Goal: Task Accomplishment & Management: Use online tool/utility

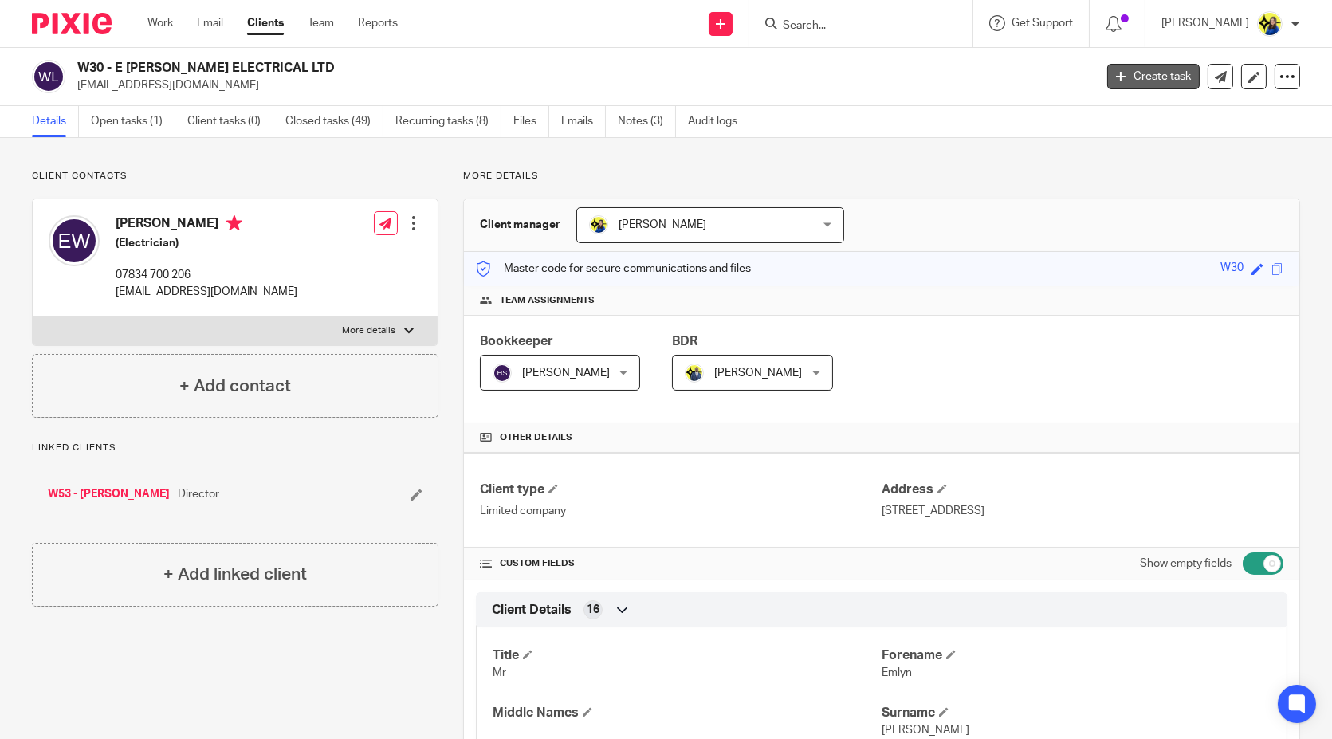
click at [1116, 80] on icon at bounding box center [1121, 77] width 10 height 10
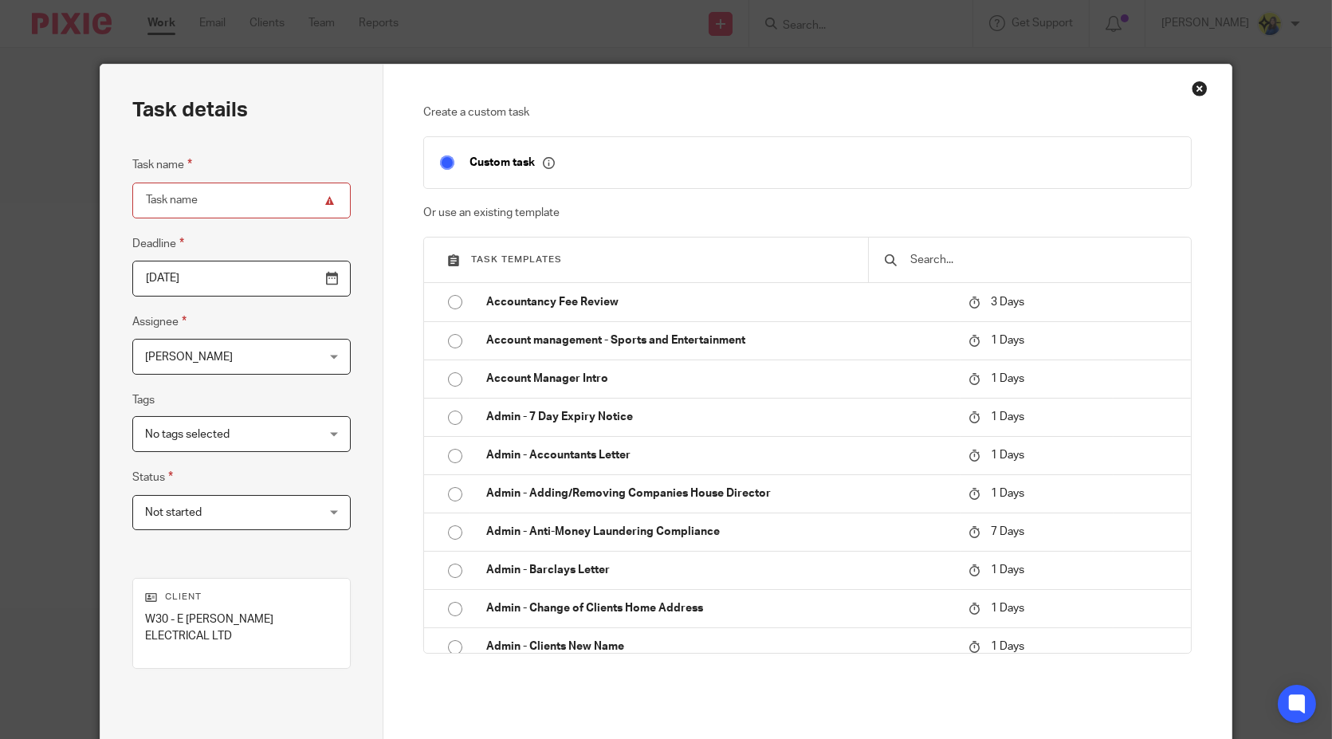
click at [947, 260] on input "text" at bounding box center [1042, 260] width 266 height 18
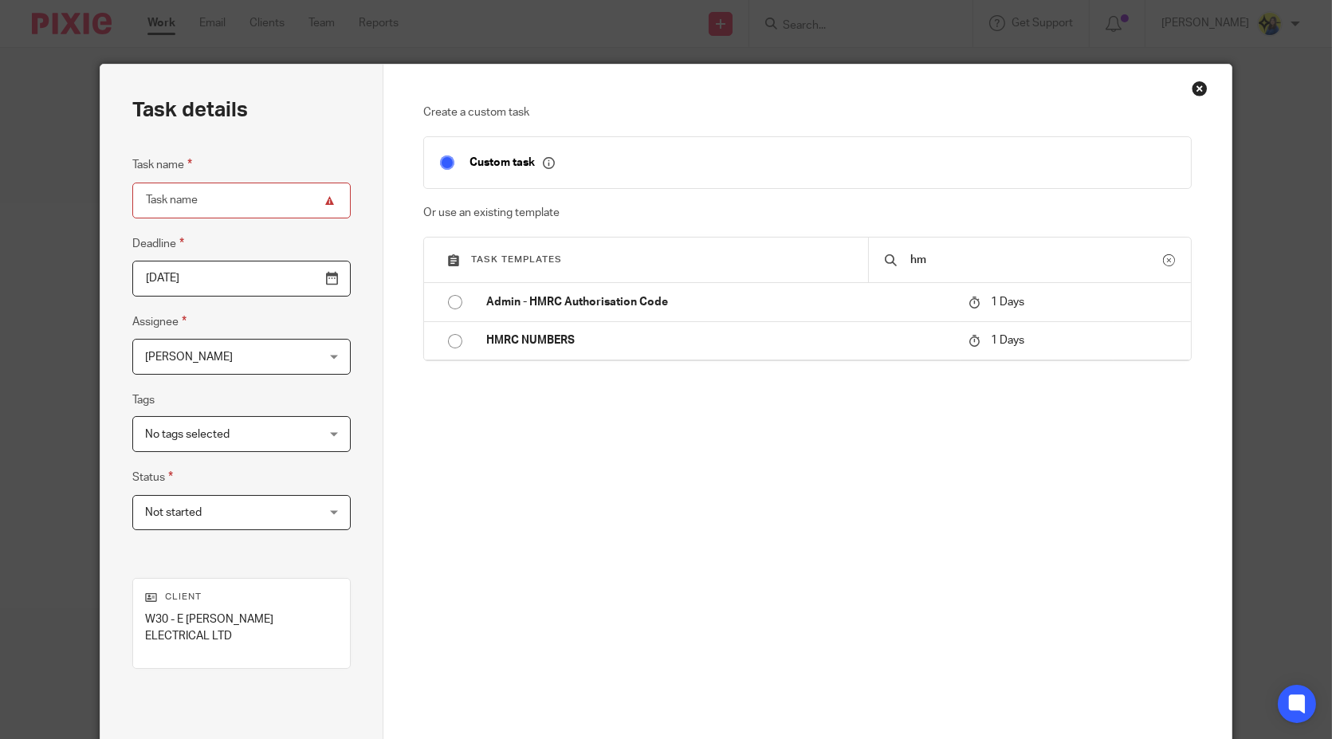
type input "h"
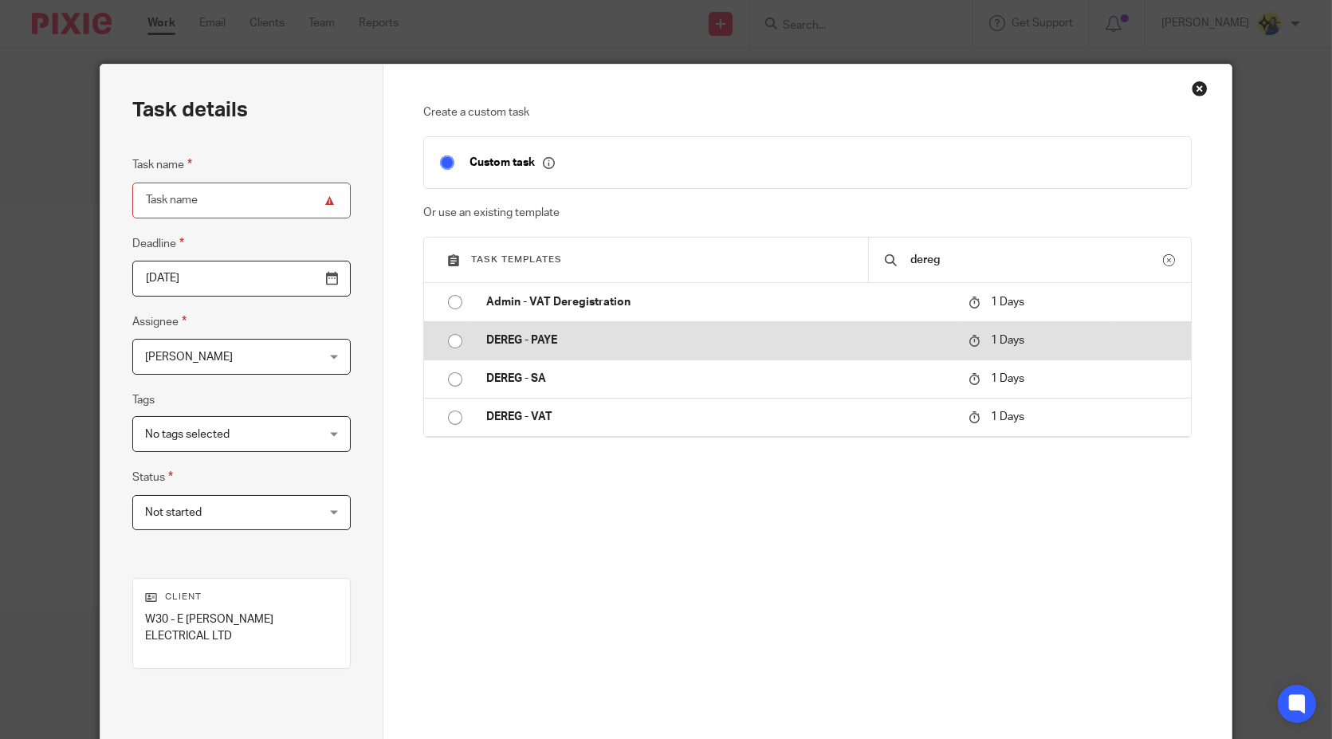
type input "dereg"
click at [761, 343] on p "DEREG - PAYE" at bounding box center [719, 341] width 466 height 16
type input "2025-09-17"
type input "DEREG - PAYE"
checkbox input "false"
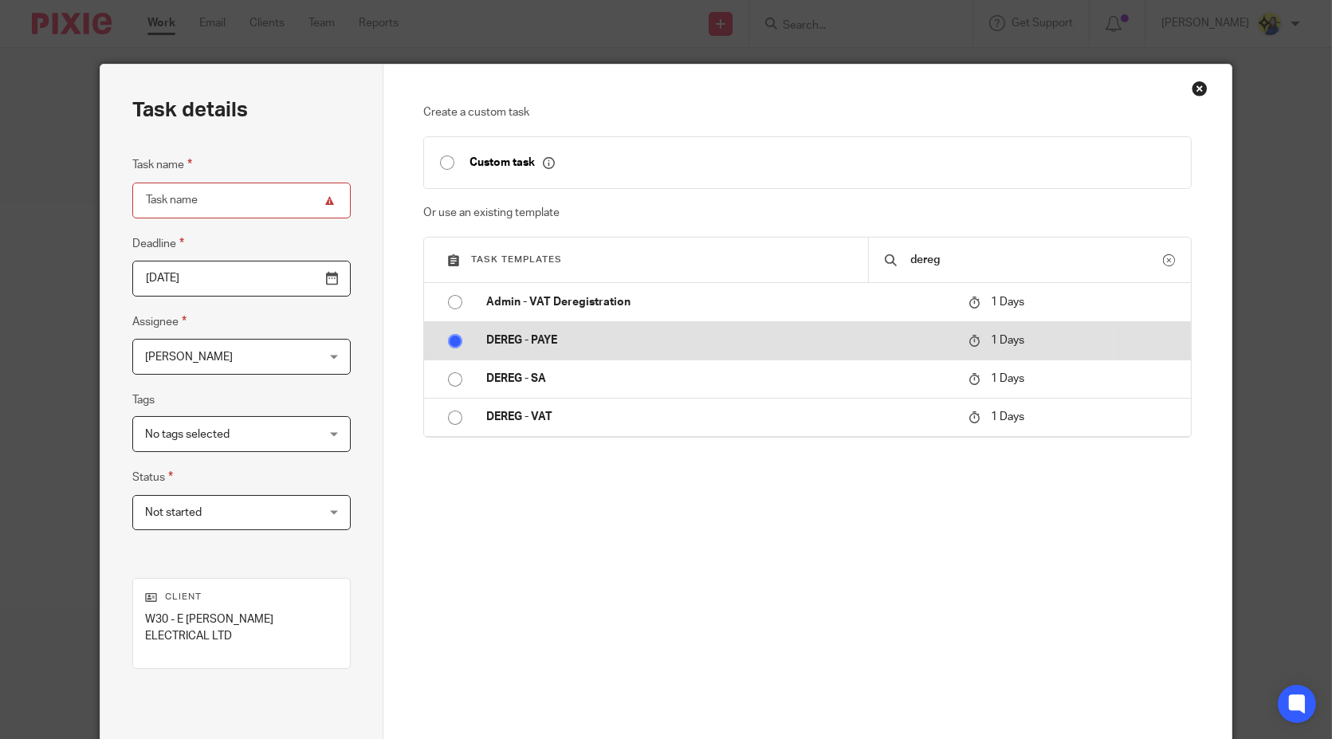
radio input "true"
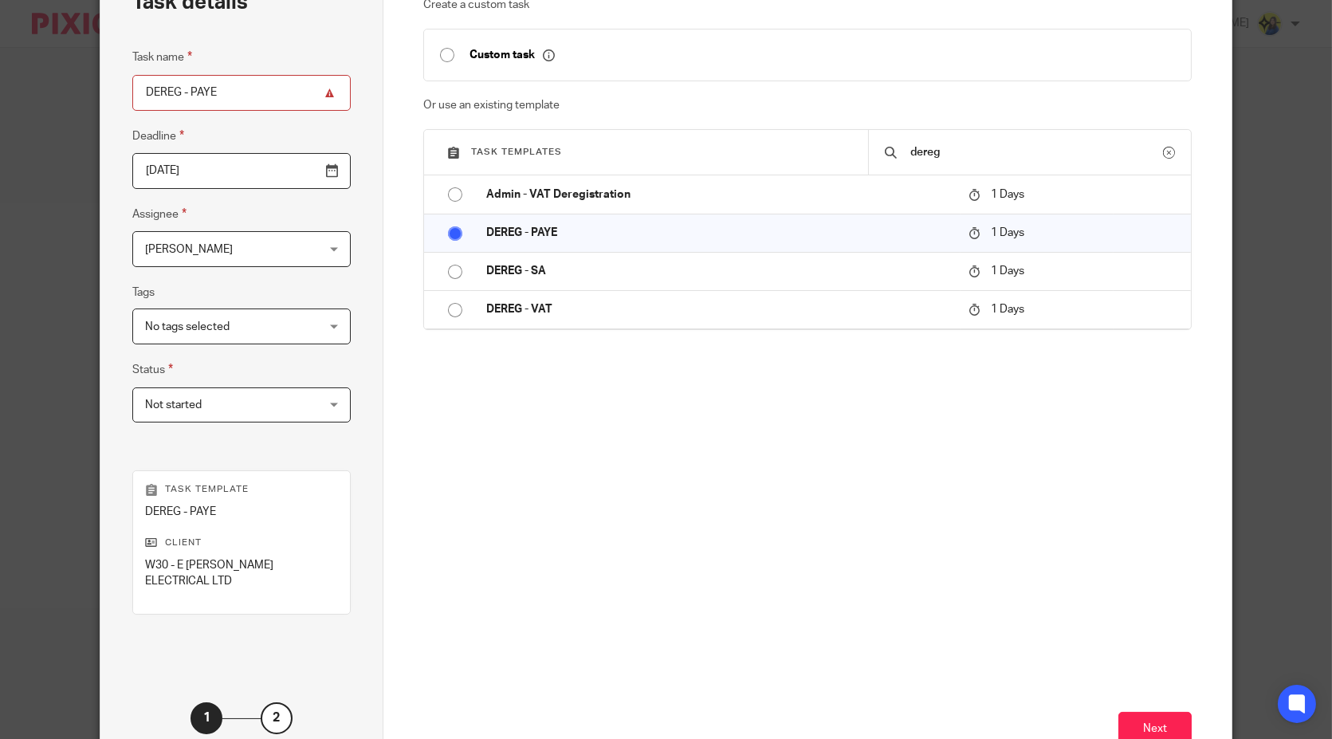
scroll to position [218, 0]
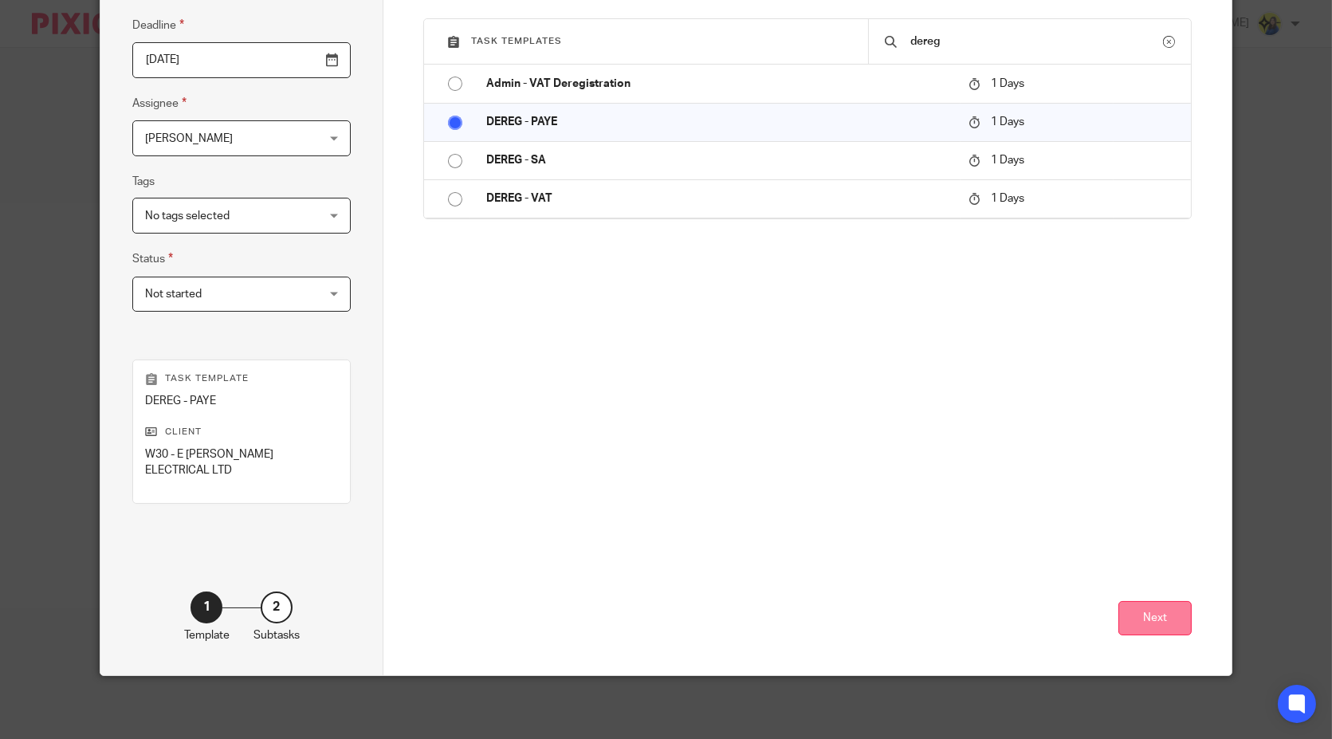
click at [1175, 616] on button "Next" at bounding box center [1155, 618] width 73 height 34
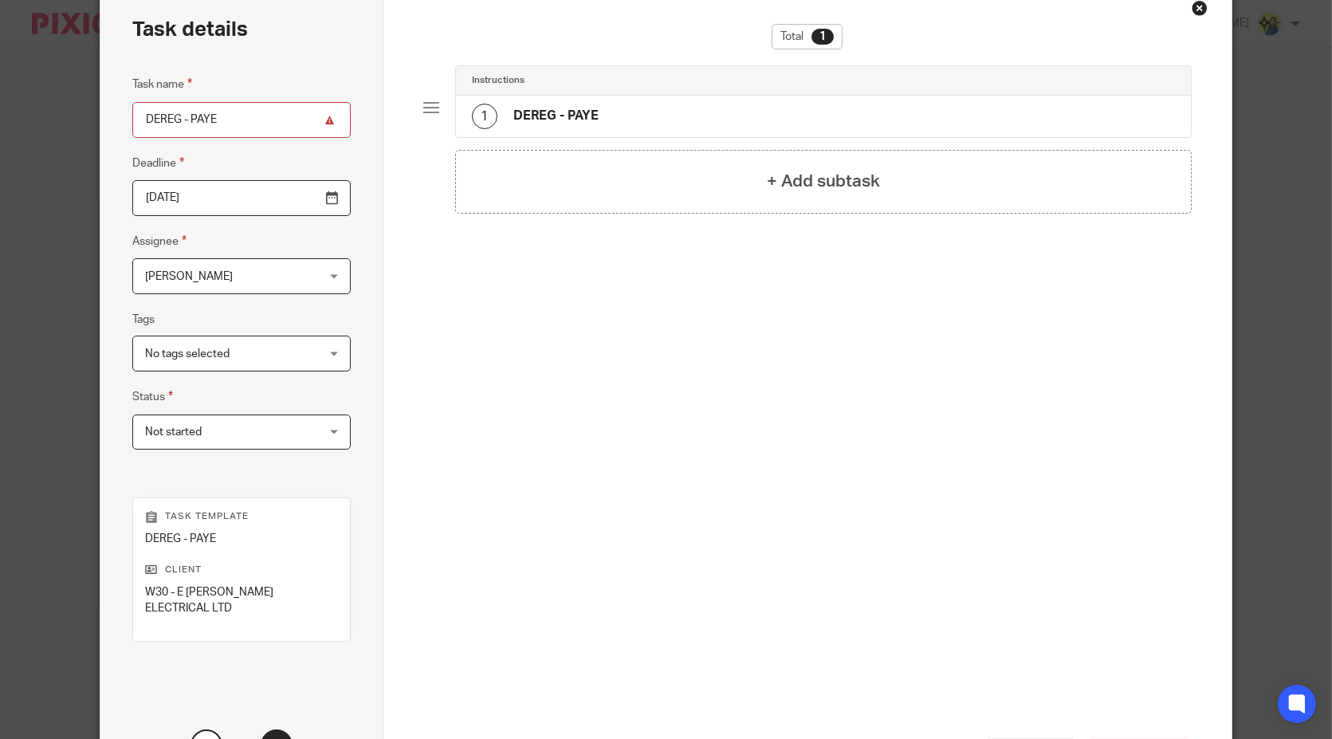
scroll to position [0, 0]
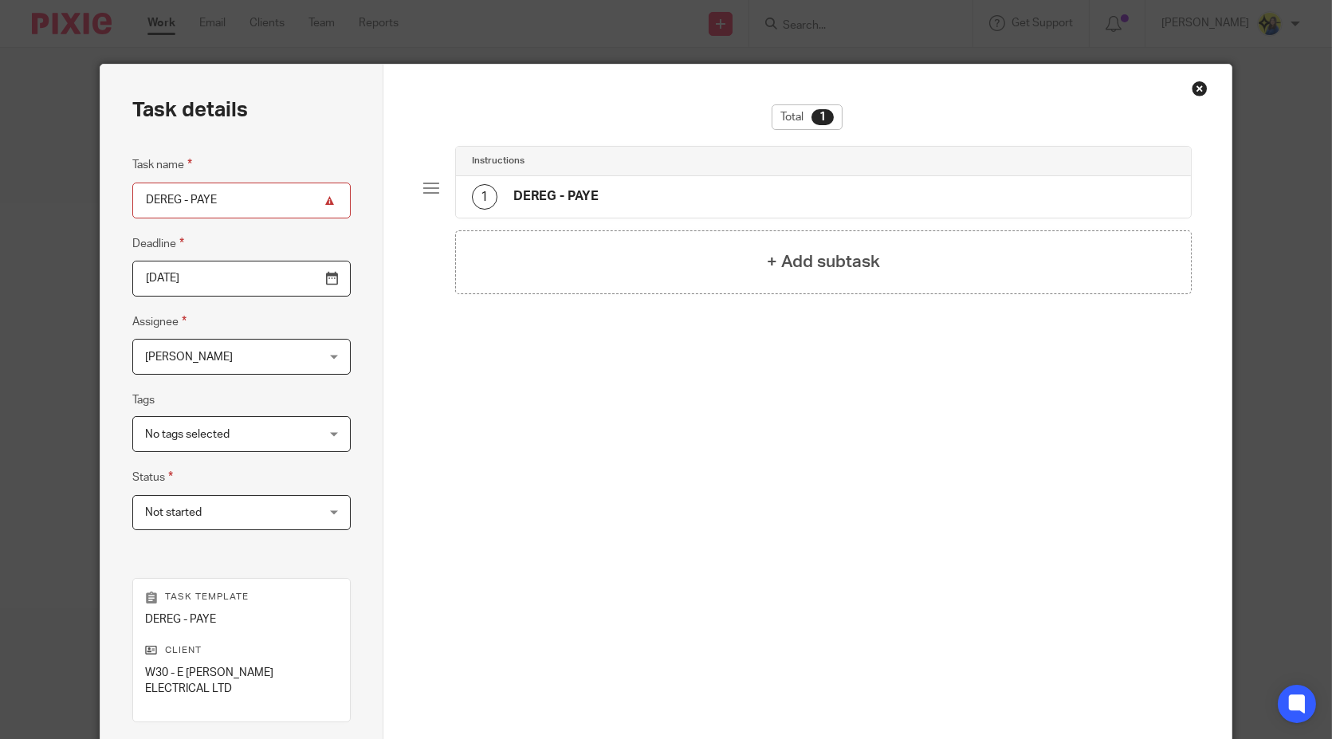
click at [746, 189] on div "1 DEREG - PAYE" at bounding box center [823, 196] width 735 height 41
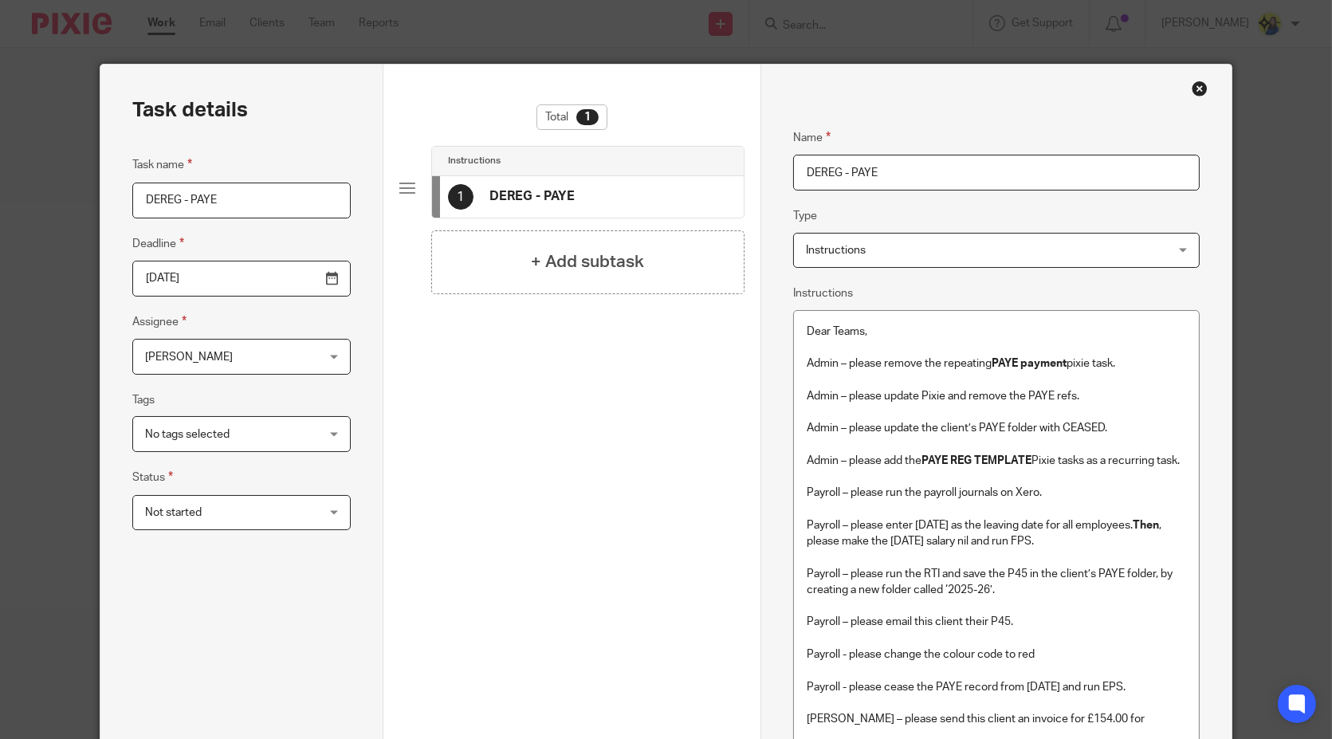
click at [1193, 86] on div "Close this dialog window" at bounding box center [1200, 89] width 16 height 16
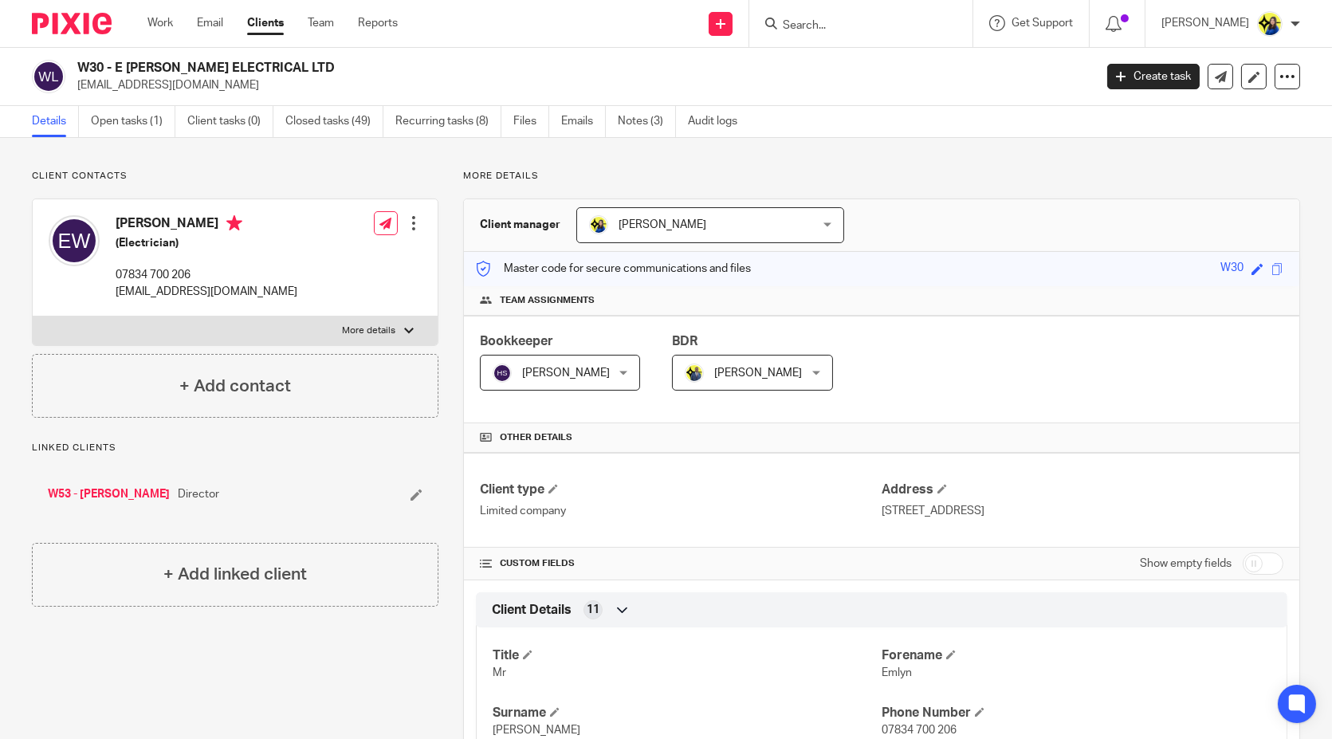
click at [915, 22] on input "Search" at bounding box center [853, 26] width 144 height 14
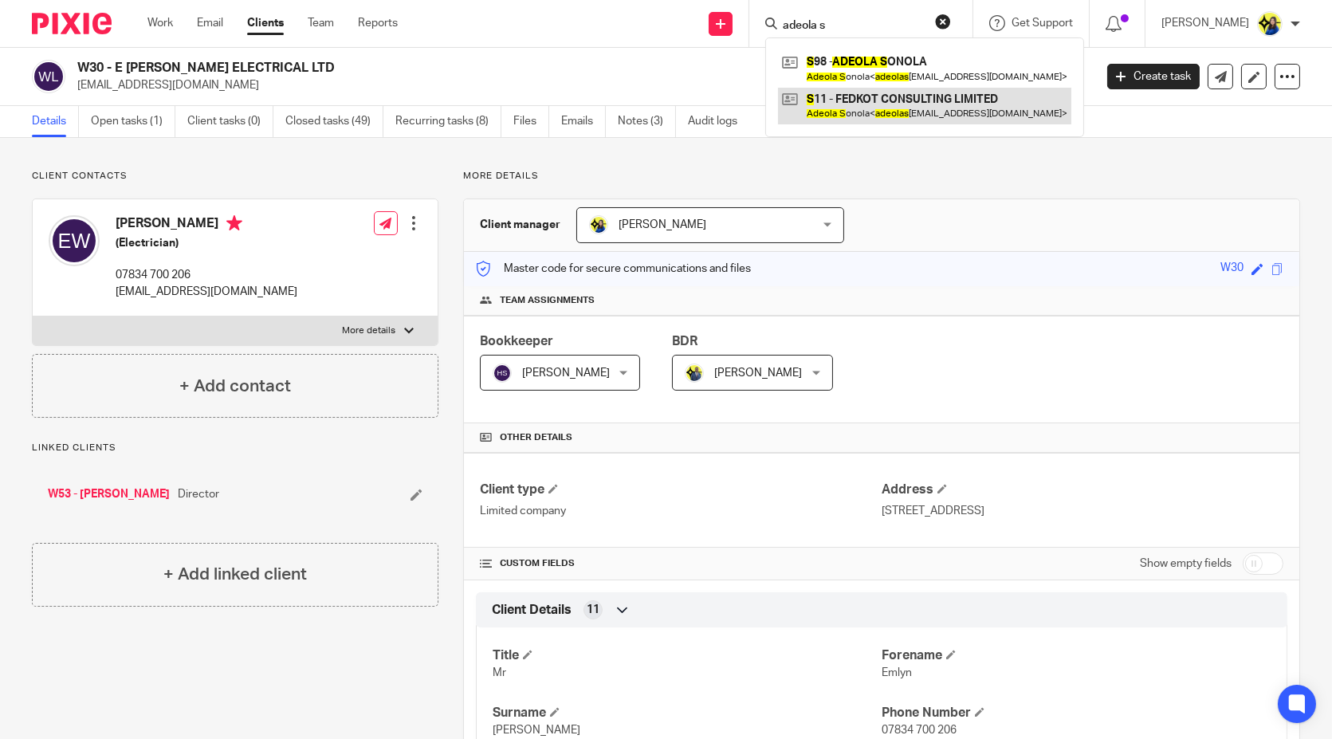
type input "adeola s"
click at [911, 112] on link at bounding box center [924, 106] width 293 height 37
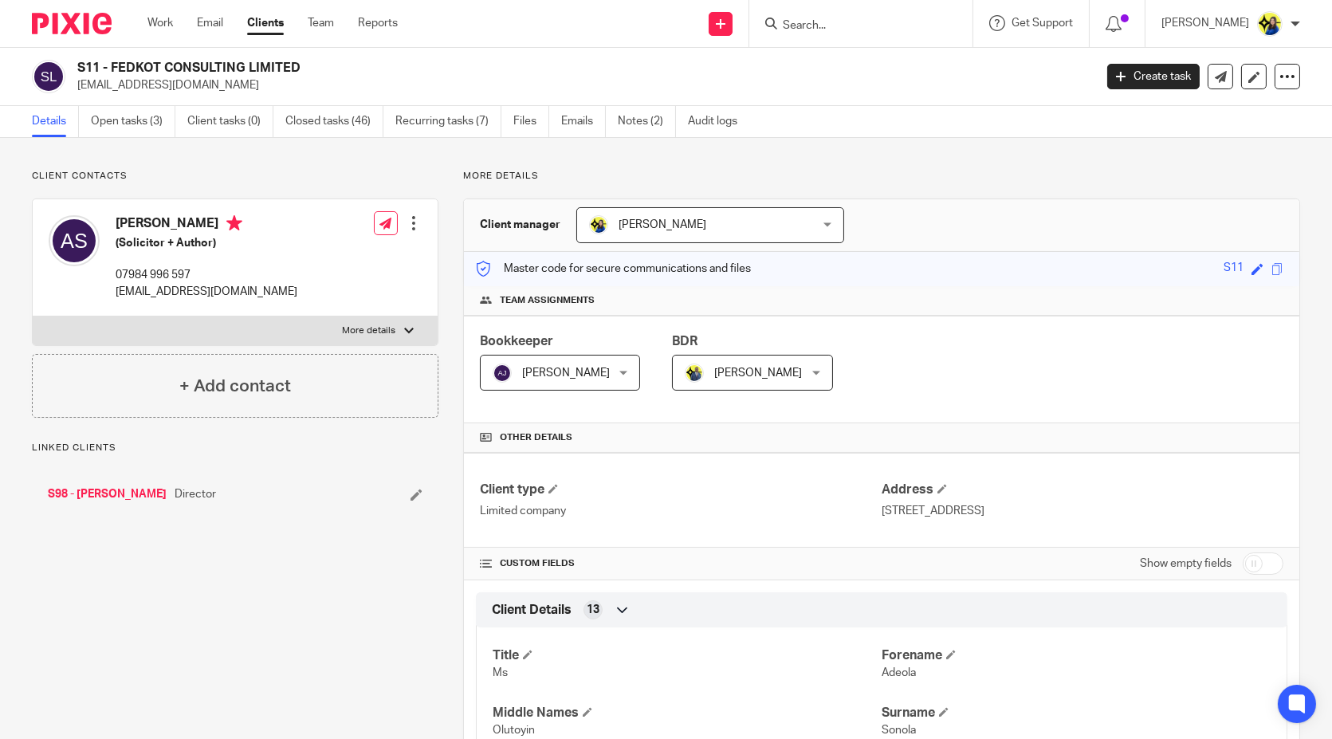
click at [131, 117] on link "Open tasks (3)" at bounding box center [133, 121] width 85 height 31
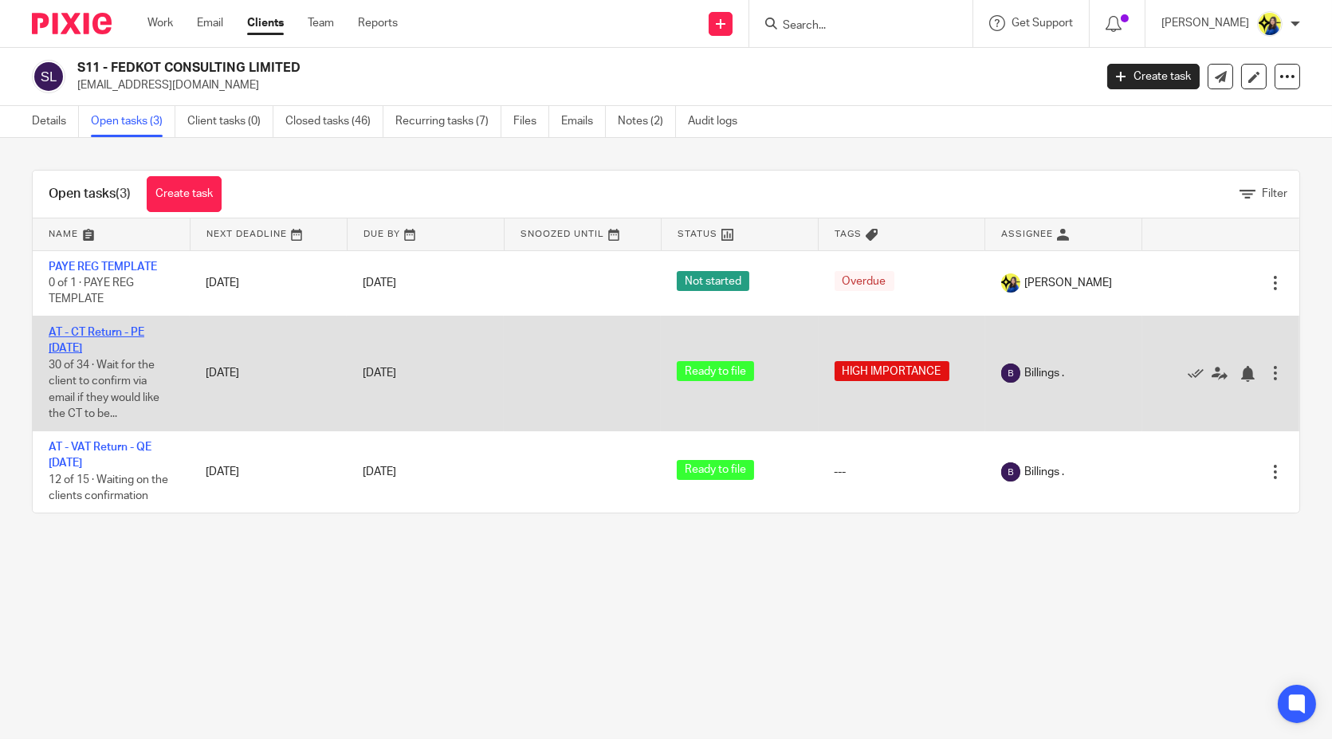
click at [144, 333] on link "AT - CT Return - PE [DATE]" at bounding box center [97, 340] width 96 height 27
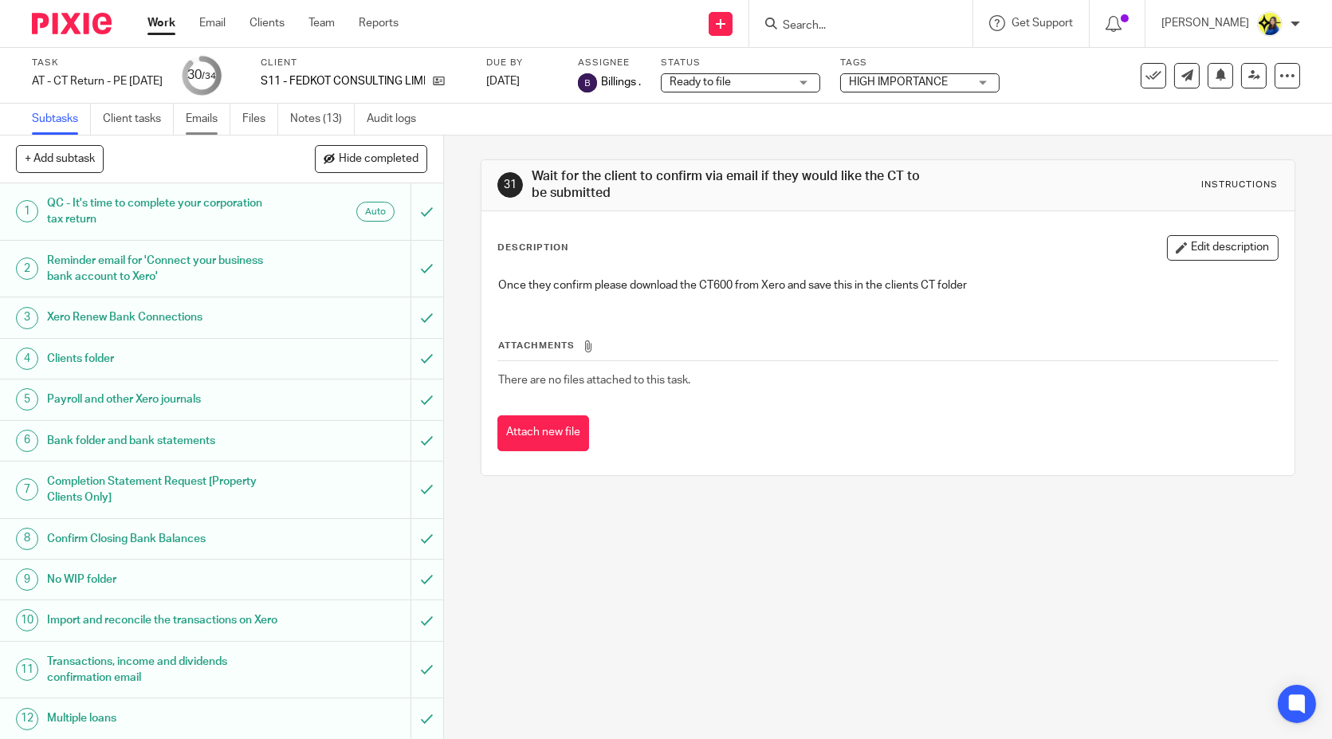
click at [225, 112] on link "Emails" at bounding box center [208, 119] width 45 height 31
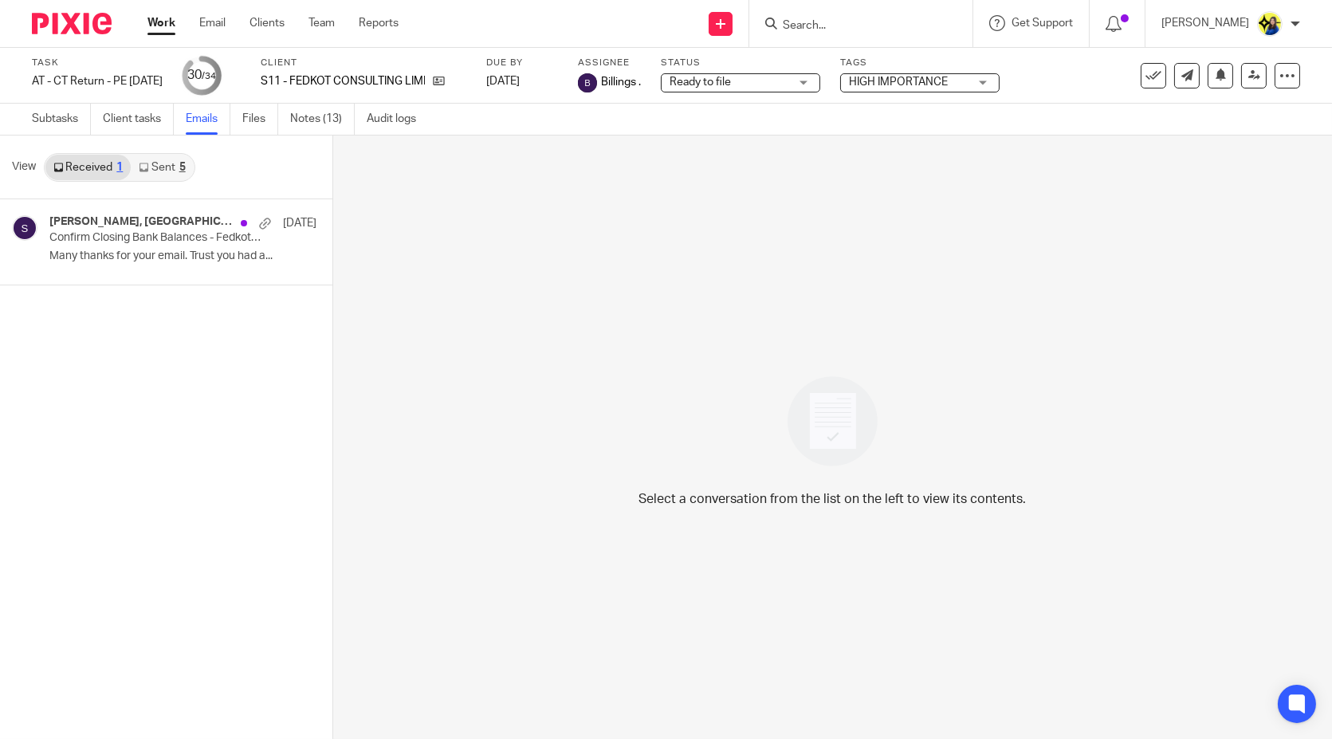
click at [158, 166] on link "Sent 5" at bounding box center [162, 168] width 62 height 26
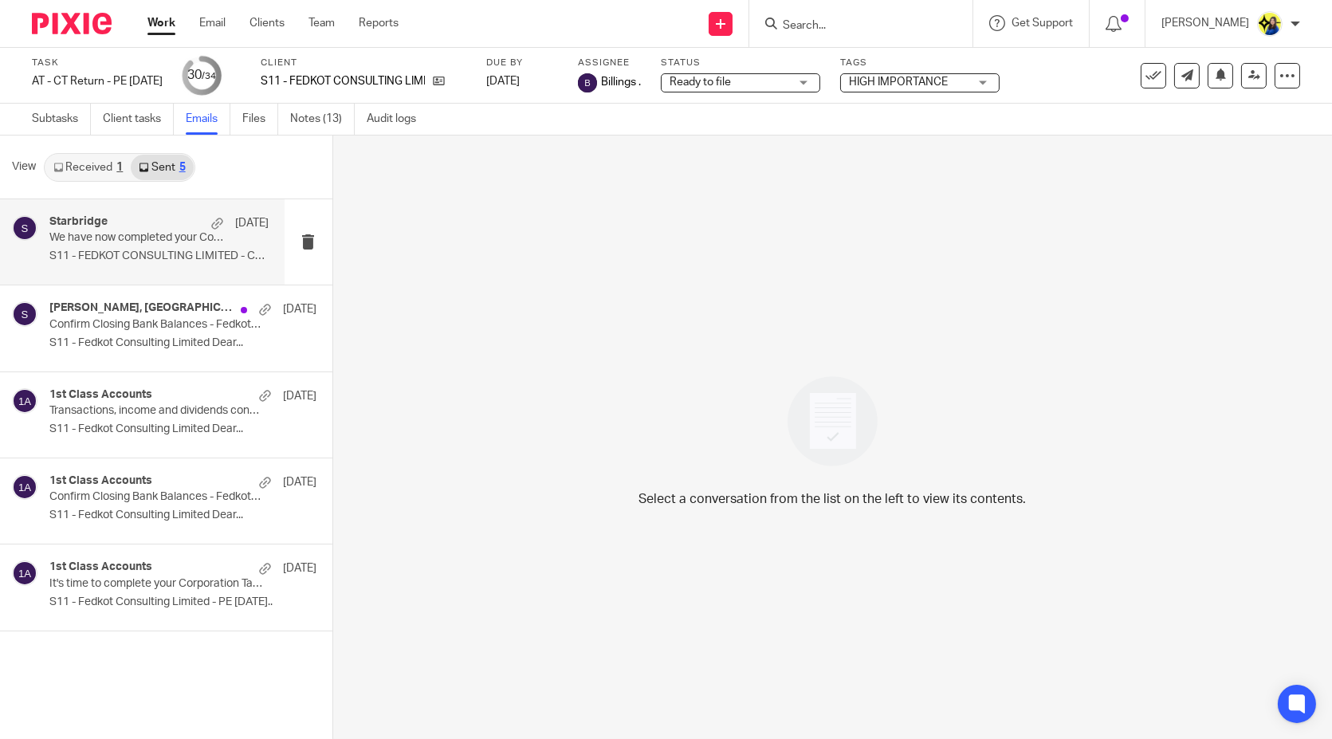
click at [153, 226] on div "Starbridge [DATE]" at bounding box center [158, 223] width 219 height 16
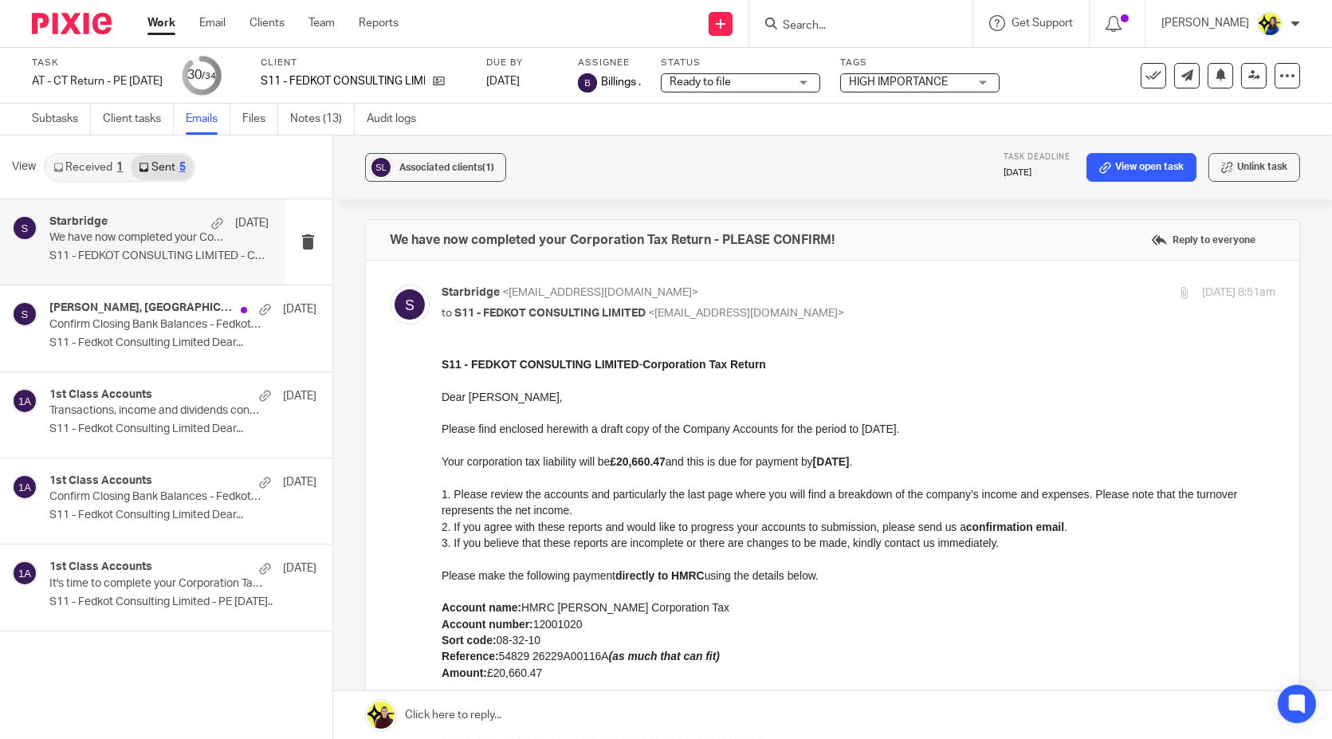
click at [598, 394] on p "Dear [PERSON_NAME]," at bounding box center [858, 396] width 834 height 16
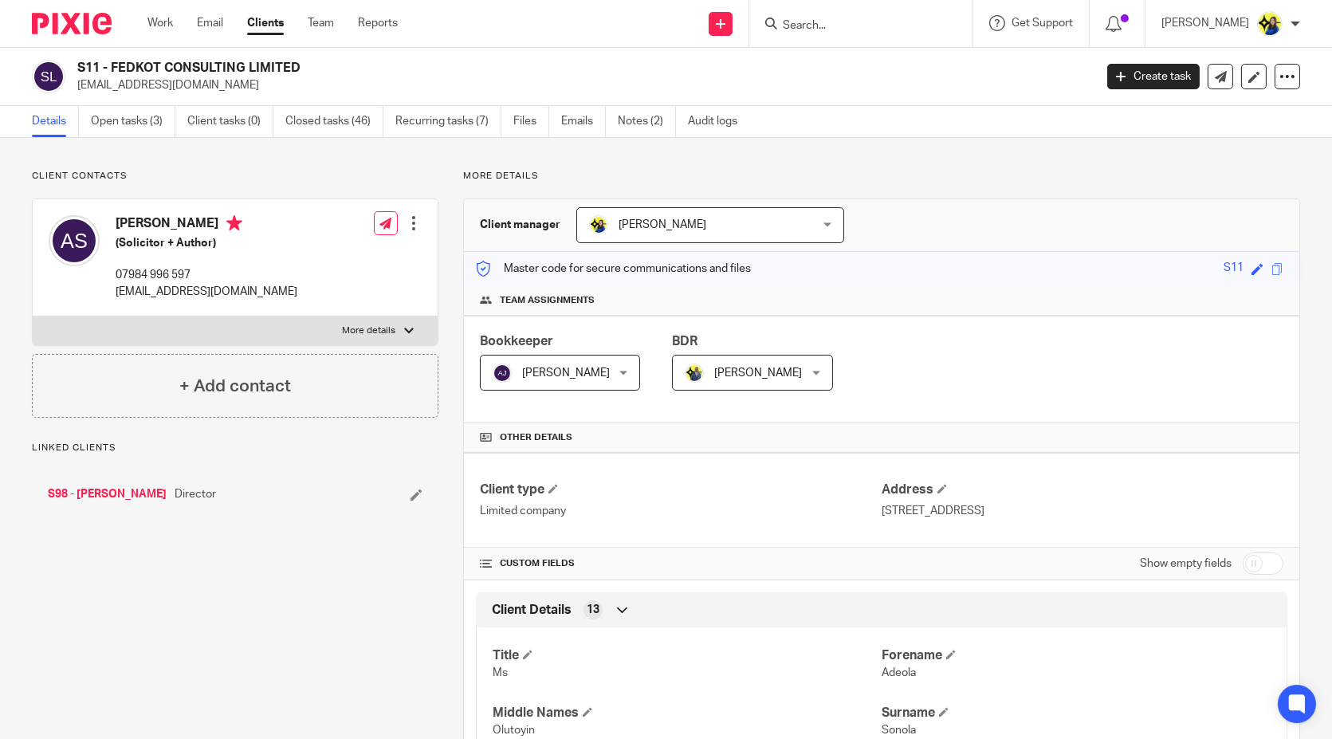
drag, startPoint x: 214, startPoint y: 90, endPoint x: 77, endPoint y: 87, distance: 137.2
click at [77, 87] on p "[EMAIL_ADDRESS][DOMAIN_NAME]" at bounding box center [580, 85] width 1006 height 16
copy p "[EMAIL_ADDRESS][DOMAIN_NAME]"
